Goal: Use online tool/utility: Utilize a website feature to perform a specific function

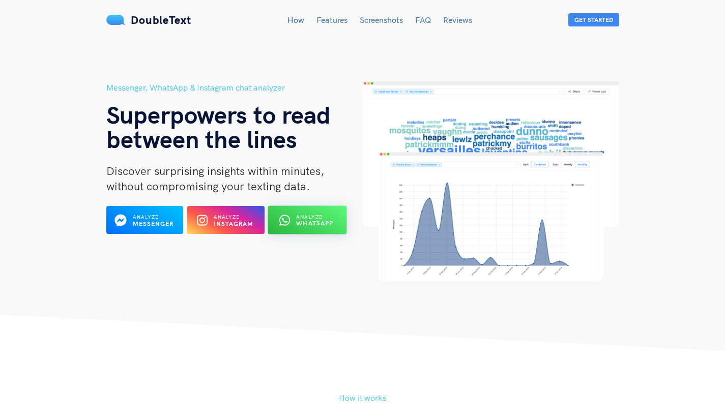
click at [334, 221] on button "Analyze WhatsApp" at bounding box center [307, 220] width 79 height 28
click at [323, 226] on b "WhatsApp" at bounding box center [314, 224] width 37 height 8
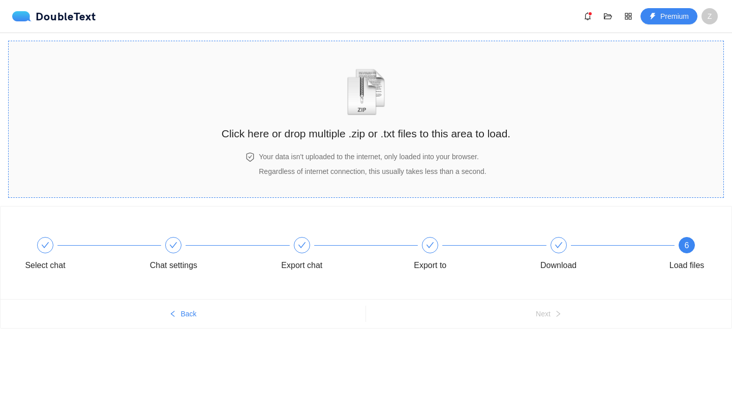
click at [394, 87] on div "Click here or drop multiple .zip or .txt files to this area to load." at bounding box center [366, 96] width 289 height 91
drag, startPoint x: 0, startPoint y: 0, endPoint x: 388, endPoint y: 92, distance: 398.8
click at [388, 92] on img "zipOrTextIcon" at bounding box center [366, 92] width 47 height 47
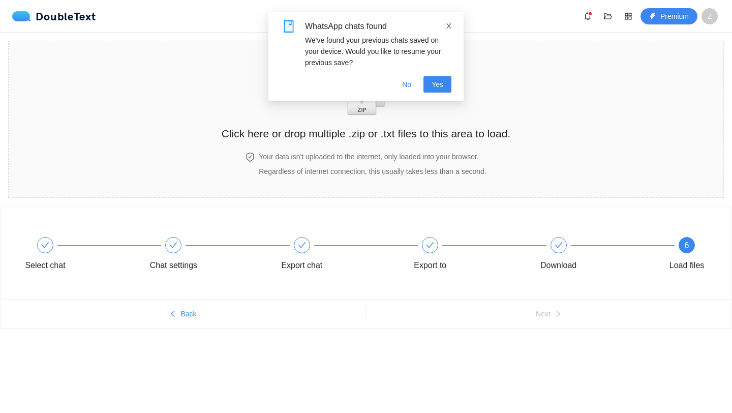
click at [451, 29] on icon "close" at bounding box center [448, 25] width 7 height 7
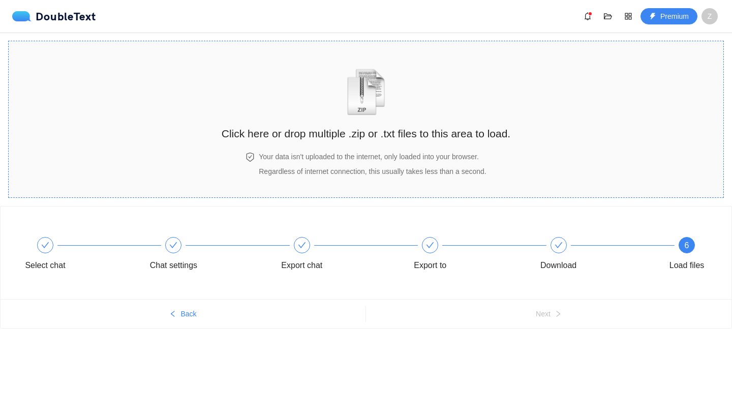
click at [357, 115] on img "zipOrTextIcon" at bounding box center [366, 92] width 47 height 47
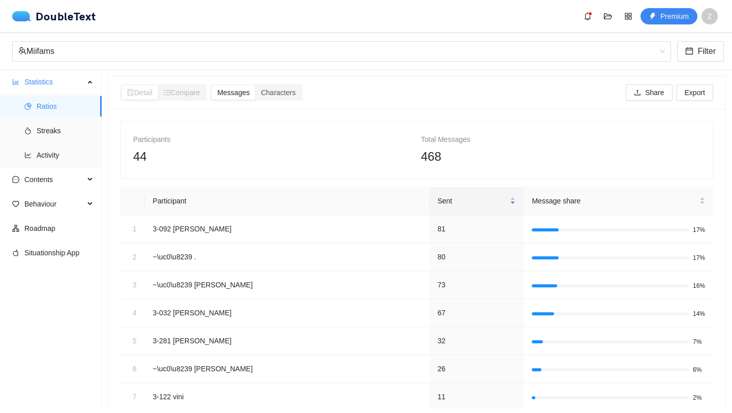
click at [427, 155] on span "468" at bounding box center [431, 157] width 20 height 14
